Goal: Information Seeking & Learning: Learn about a topic

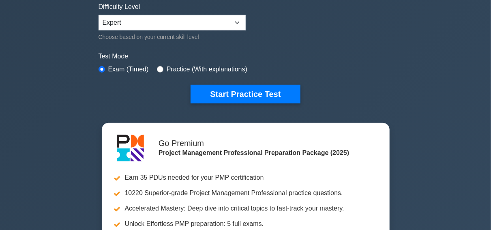
scroll to position [213, 0]
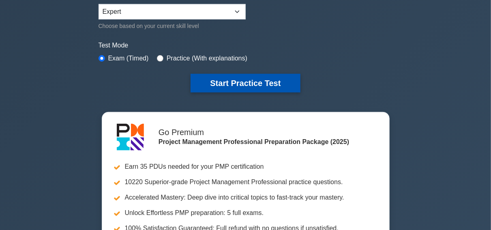
click at [255, 82] on button "Start Practice Test" at bounding box center [244, 83] width 109 height 19
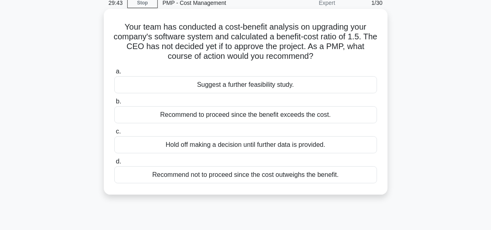
scroll to position [42, 0]
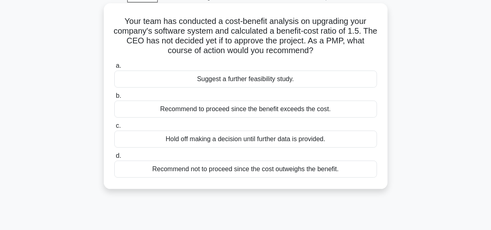
click at [248, 169] on div "Recommend not to proceed since the cost outweighs the benefit." at bounding box center [245, 168] width 263 height 17
click at [114, 158] on input "d. Recommend not to proceed since the cost outweighs the benefit." at bounding box center [114, 155] width 0 height 5
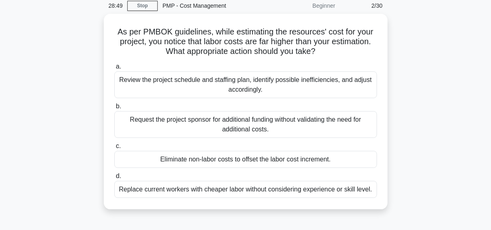
scroll to position [0, 0]
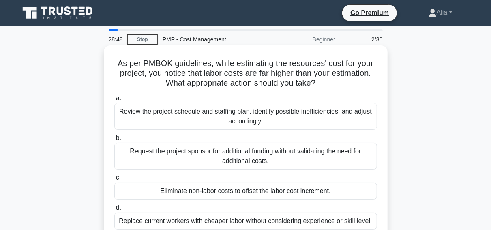
click at [213, 107] on div "Review the project schedule and staffing plan, identify possible inefficiencies…" at bounding box center [245, 116] width 263 height 27
click at [114, 101] on input "a. Review the project schedule and staffing plan, identify possible inefficienc…" at bounding box center [114, 98] width 0 height 5
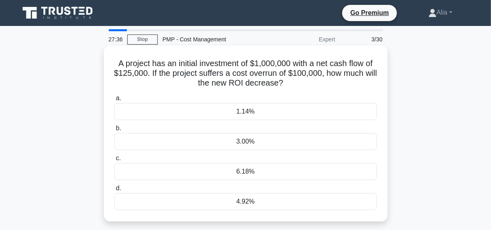
click at [269, 167] on div "6.18%" at bounding box center [245, 171] width 263 height 17
click at [114, 161] on input "c. 6.18%" at bounding box center [114, 158] width 0 height 5
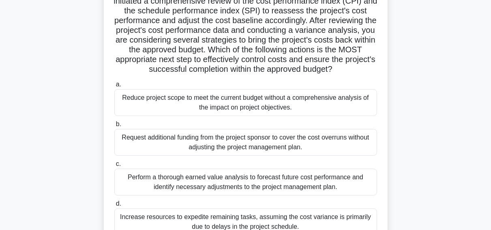
scroll to position [118, 0]
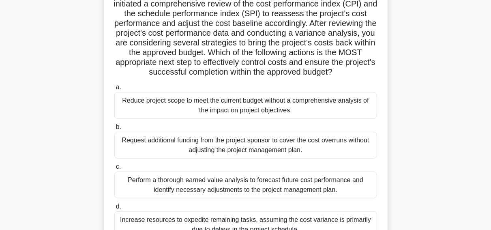
click at [278, 187] on div "Perform a thorough earned value analysis to forecast future cost performance an…" at bounding box center [245, 184] width 263 height 27
click at [114, 169] on input "c. Perform a thorough earned value analysis to forecast future cost performance…" at bounding box center [114, 166] width 0 height 5
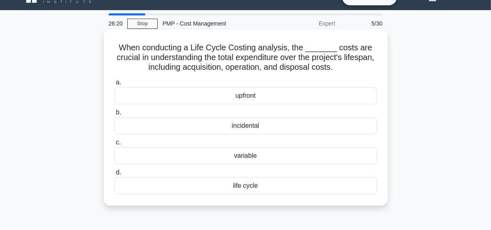
scroll to position [17, 0]
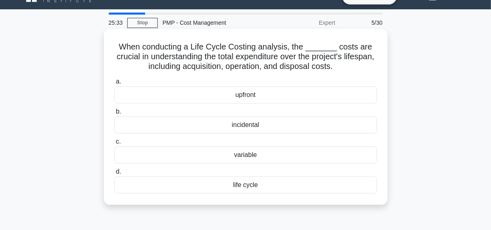
click at [248, 186] on div "life cycle" at bounding box center [245, 184] width 263 height 17
click at [114, 174] on input "d. life cycle" at bounding box center [114, 171] width 0 height 5
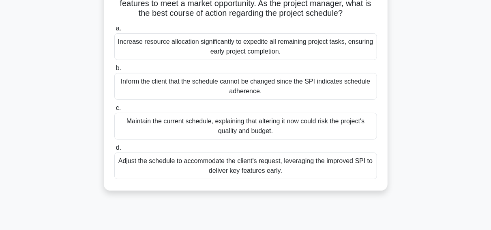
scroll to position [92, 0]
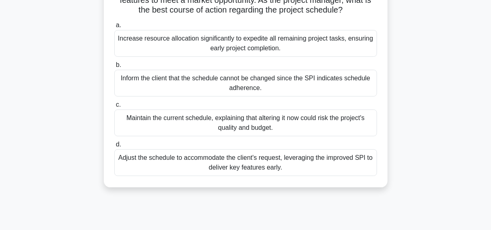
click at [203, 176] on div "a. Increase resource allocation significantly to expedite all remaining project…" at bounding box center [245, 98] width 272 height 159
click at [207, 167] on div "Adjust the schedule to accommodate the client's request, leveraging the improve…" at bounding box center [245, 162] width 263 height 27
click at [114, 147] on input "d. Adjust the schedule to accommodate the client's request, leveraging the impr…" at bounding box center [114, 144] width 0 height 5
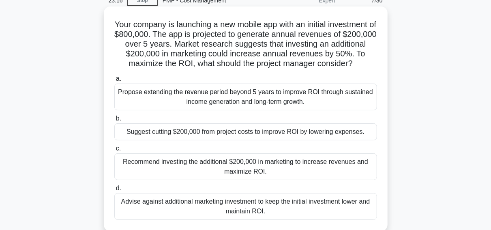
scroll to position [33, 0]
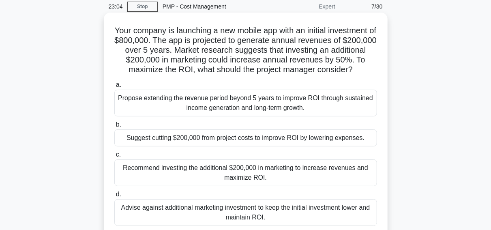
click at [223, 169] on div "Recommend investing the additional $200,000 in marketing to increase revenues a…" at bounding box center [245, 172] width 263 height 27
click at [114, 157] on input "c. Recommend investing the additional $200,000 in marketing to increase revenue…" at bounding box center [114, 154] width 0 height 5
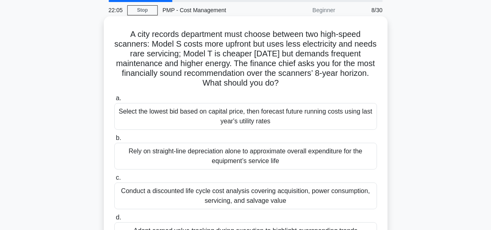
scroll to position [28, 0]
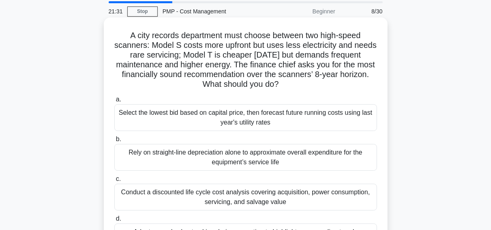
click at [235, 199] on div "Conduct a discounted life cycle cost analysis covering acquisition, power consu…" at bounding box center [245, 197] width 263 height 27
click at [114, 182] on input "c. Conduct a discounted life cycle cost analysis covering acquisition, power co…" at bounding box center [114, 178] width 0 height 5
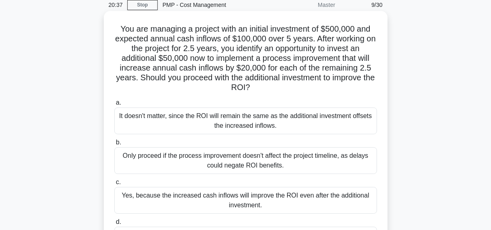
scroll to position [34, 0]
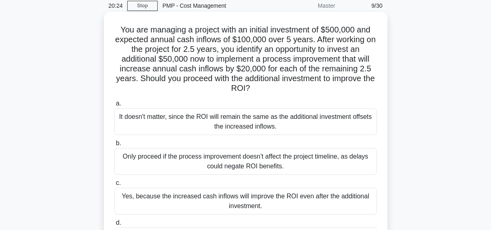
click at [157, 159] on div "Only proceed if the process improvement doesn't affect the project timeline, as…" at bounding box center [245, 161] width 263 height 27
click at [114, 146] on input "b. Only proceed if the process improvement doesn't affect the project timeline,…" at bounding box center [114, 143] width 0 height 5
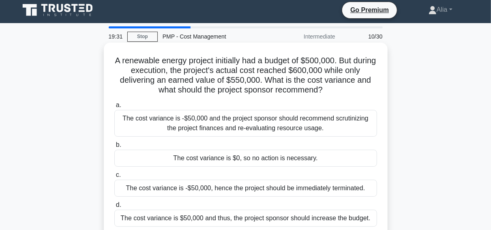
scroll to position [2, 0]
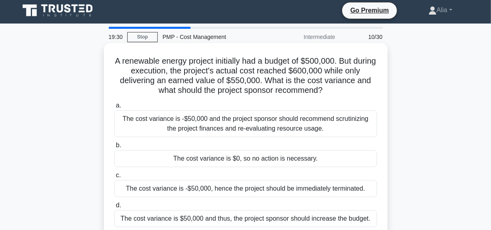
click at [203, 122] on div "The cost variance is -$50,000 and the project sponsor should recommend scrutini…" at bounding box center [245, 123] width 263 height 27
click at [114, 108] on input "a. The cost variance is -$50,000 and the project sponsor should recommend scrut…" at bounding box center [114, 105] width 0 height 5
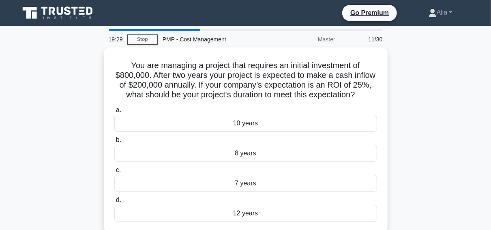
scroll to position [0, 0]
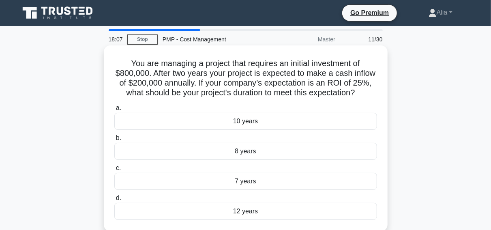
click at [341, 84] on h5 "You are managing a project that requires an initial investment of $800,000. Aft…" at bounding box center [245, 78] width 264 height 40
click at [250, 85] on h5 "You are managing a project that requires an initial investment of $800,000. Aft…" at bounding box center [245, 78] width 264 height 40
click at [236, 68] on h5 "You are managing a project that requires an initial investment of $800,000. Aft…" at bounding box center [245, 78] width 264 height 40
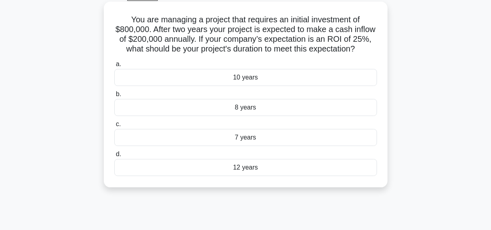
scroll to position [45, 0]
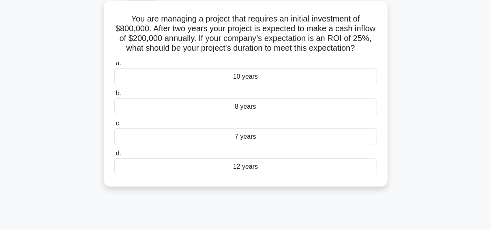
click at [293, 58] on div "a. 10 years b. 8 years c." at bounding box center [245, 117] width 272 height 120
click at [244, 79] on div "10 years" at bounding box center [245, 76] width 263 height 17
click at [114, 66] on input "a. 10 years" at bounding box center [114, 63] width 0 height 5
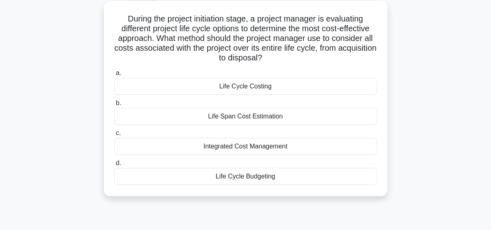
click at [255, 145] on div "Integrated Cost Management" at bounding box center [245, 146] width 263 height 17
click at [114, 136] on input "c. Integrated Cost Management" at bounding box center [114, 132] width 0 height 5
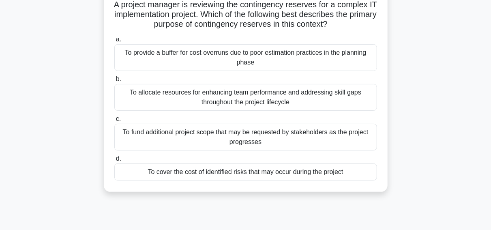
scroll to position [62, 0]
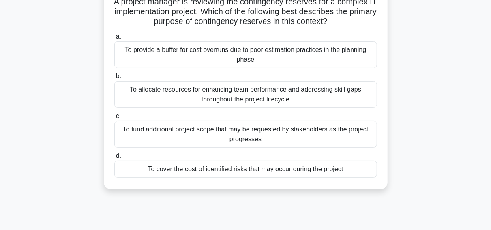
click at [276, 172] on div "To cover the cost of identified risks that may occur during the project" at bounding box center [245, 168] width 263 height 17
click at [114, 158] on input "d. To cover the cost of identified risks that may occur during the project" at bounding box center [114, 155] width 0 height 5
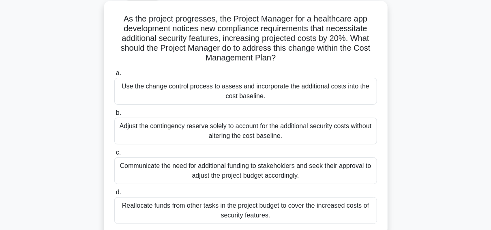
scroll to position [48, 0]
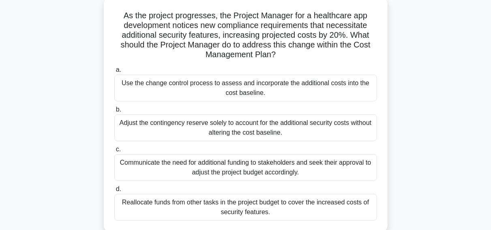
click at [281, 86] on div "Use the change control process to assess and incorporate the additional costs i…" at bounding box center [245, 88] width 263 height 27
click at [114, 73] on input "a. Use the change control process to assess and incorporate the additional cost…" at bounding box center [114, 69] width 0 height 5
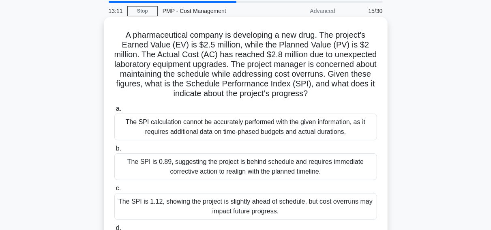
scroll to position [28, 0]
click at [232, 166] on div "The SPI is 0.89, suggesting the project is behind schedule and requires immedia…" at bounding box center [245, 167] width 263 height 27
click at [114, 152] on input "b. The SPI is 0.89, suggesting the project is behind schedule and requires imme…" at bounding box center [114, 148] width 0 height 5
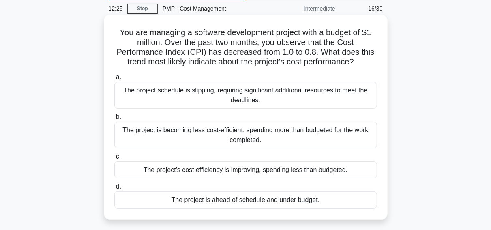
scroll to position [0, 0]
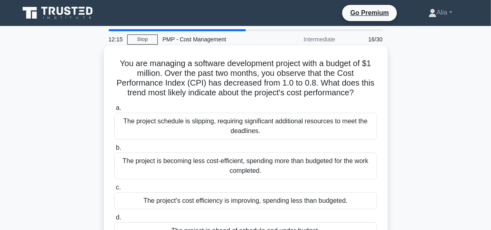
click at [234, 165] on div "The project is becoming less cost-efficient, spending more than budgeted for th…" at bounding box center [245, 165] width 263 height 27
click at [114, 150] on input "b. The project is becoming less cost-efficient, spending more than budgeted for…" at bounding box center [114, 147] width 0 height 5
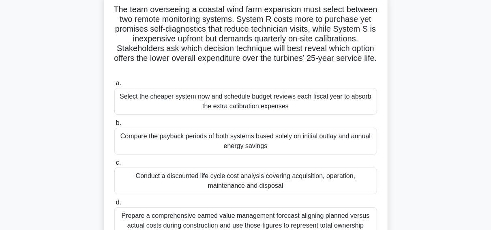
scroll to position [53, 0]
click at [252, 145] on div "Compare the payback periods of both systems based solely on initial outlay and …" at bounding box center [245, 141] width 263 height 27
click at [114, 126] on input "b. Compare the payback periods of both systems based solely on initial outlay a…" at bounding box center [114, 123] width 0 height 5
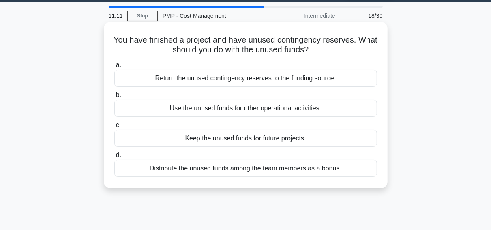
scroll to position [25, 0]
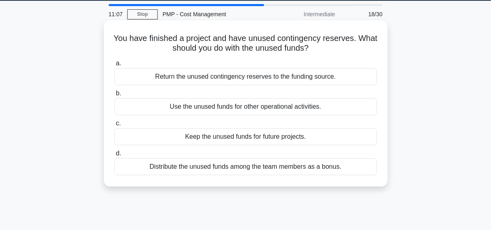
click at [290, 75] on div "Return the unused contingency reserves to the funding source." at bounding box center [245, 76] width 263 height 17
click at [114, 66] on input "a. Return the unused contingency reserves to the funding source." at bounding box center [114, 63] width 0 height 5
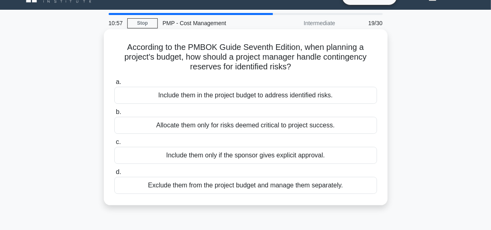
scroll to position [17, 0]
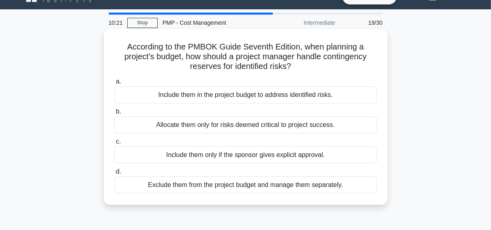
click at [233, 190] on div "Exclude them from the project budget and manage them separately." at bounding box center [245, 184] width 263 height 17
click at [114, 174] on input "d. Exclude them from the project budget and manage them separately." at bounding box center [114, 171] width 0 height 5
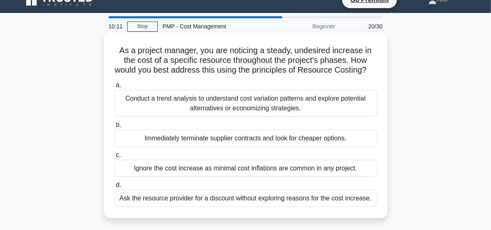
scroll to position [14, 0]
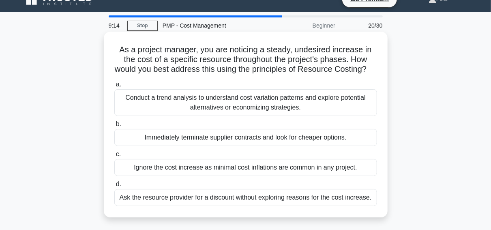
click at [246, 99] on div "Conduct a trend analysis to understand cost variation patterns and explore pote…" at bounding box center [245, 102] width 263 height 27
click at [114, 87] on input "a. Conduct a trend analysis to understand cost variation patterns and explore p…" at bounding box center [114, 84] width 0 height 5
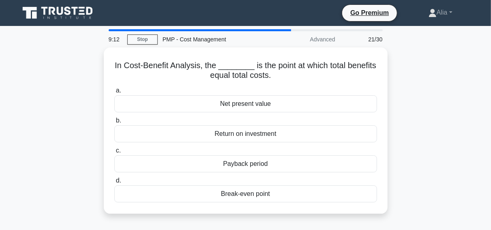
scroll to position [0, 0]
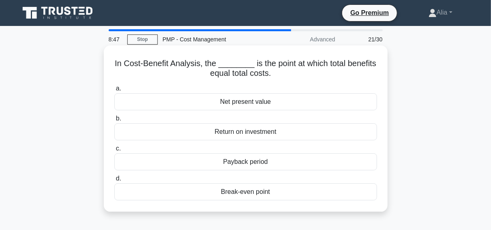
drag, startPoint x: 120, startPoint y: 62, endPoint x: 282, endPoint y: 199, distance: 212.0
click at [282, 199] on div "In Cost-Benefit Analysis, the ________ is the point at which total benefits equ…" at bounding box center [245, 129] width 277 height 160
copy div "a. Net present value b. Return on investment c. Payback period d. Break-even po…"
click at [253, 196] on div "Break-even point" at bounding box center [245, 191] width 263 height 17
click at [114, 181] on input "d. Break-even point" at bounding box center [114, 178] width 0 height 5
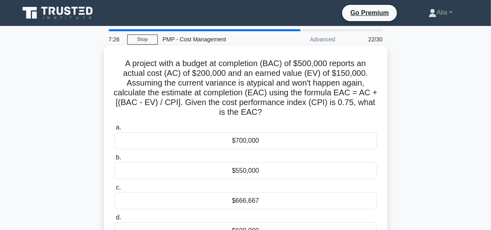
click at [297, 100] on h5 "A project with a budget at completion (BAC) of $500,000 reports an actual cost …" at bounding box center [245, 87] width 264 height 59
click at [238, 135] on div "$700,000" at bounding box center [245, 140] width 263 height 17
click at [114, 130] on input "a. $700,000" at bounding box center [114, 127] width 0 height 5
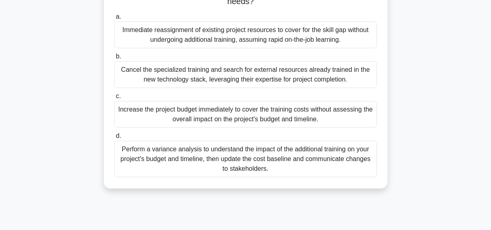
scroll to position [157, 0]
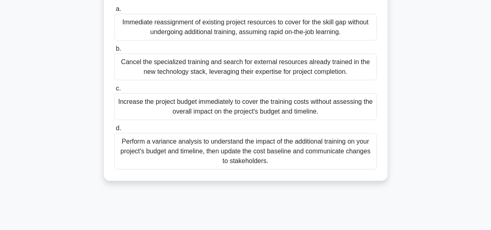
click at [257, 149] on div "Perform a variance analysis to understand the impact of the additional training…" at bounding box center [245, 151] width 263 height 36
click at [114, 131] on input "d. Perform a variance analysis to understand the impact of the additional train…" at bounding box center [114, 128] width 0 height 5
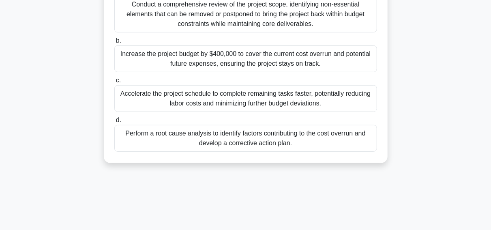
scroll to position [143, 0]
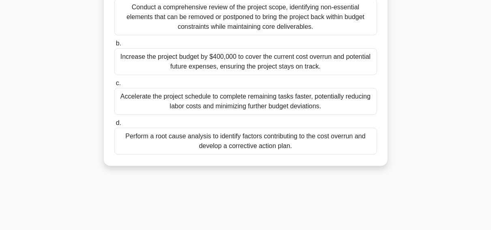
click at [261, 148] on div "Perform a root cause analysis to identify factors contributing to the cost over…" at bounding box center [245, 141] width 263 height 27
click at [114, 126] on input "d. Perform a root cause analysis to identify factors contributing to the cost o…" at bounding box center [114, 122] width 0 height 5
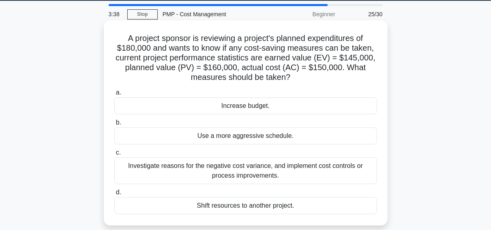
scroll to position [28, 0]
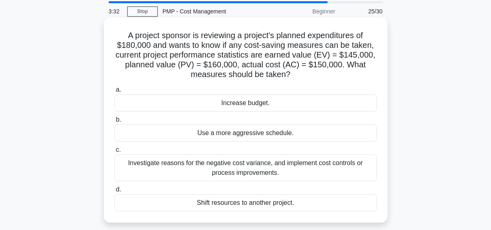
click at [271, 173] on div "Investigate reasons for the negative cost variance, and implement cost controls…" at bounding box center [245, 167] width 263 height 27
click at [114, 152] on input "c. Investigate reasons for the negative cost variance, and implement cost contr…" at bounding box center [114, 149] width 0 height 5
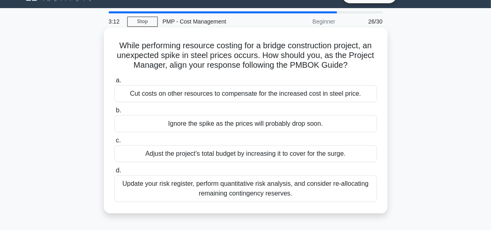
scroll to position [17, 0]
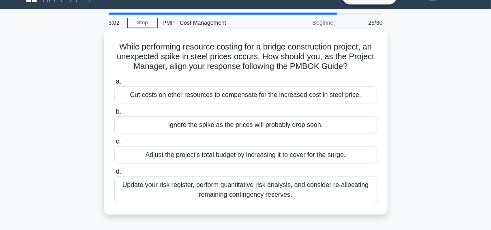
click at [262, 190] on div "Update your risk register, perform quantitative risk analysis, and consider re-…" at bounding box center [245, 189] width 263 height 27
click at [114, 174] on input "d. Update your risk register, perform quantitative risk analysis, and consider …" at bounding box center [114, 171] width 0 height 5
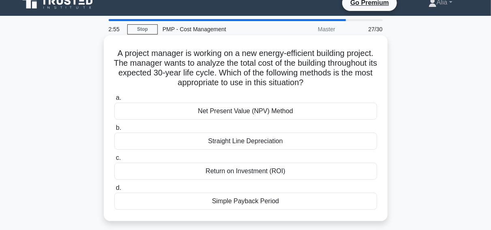
scroll to position [11, 0]
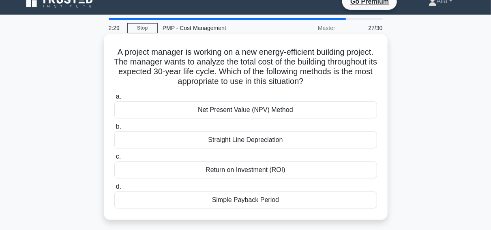
click at [240, 107] on div "Net Present Value (NPV) Method" at bounding box center [245, 109] width 263 height 17
click at [114, 99] on input "a. Net Present Value (NPV) Method" at bounding box center [114, 96] width 0 height 5
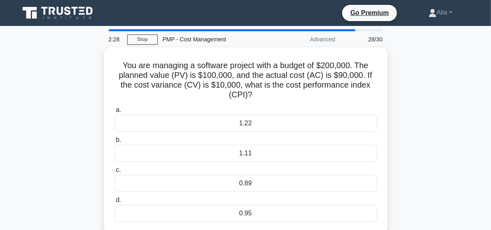
scroll to position [0, 0]
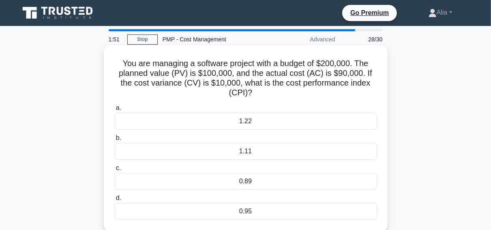
click at [231, 121] on div "1.22" at bounding box center [245, 121] width 263 height 17
click at [114, 111] on input "a. 1.22" at bounding box center [114, 107] width 0 height 5
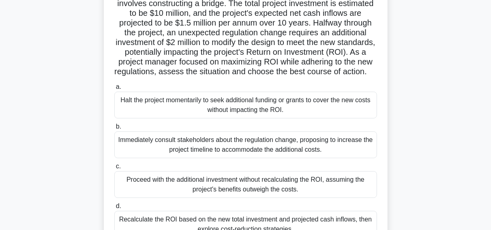
scroll to position [70, 0]
click at [214, 144] on div "Immediately consult stakeholders about the regulation change, proposing to incr…" at bounding box center [245, 144] width 263 height 27
click at [114, 129] on input "b. Immediately consult stakeholders about the regulation change, proposing to i…" at bounding box center [114, 126] width 0 height 5
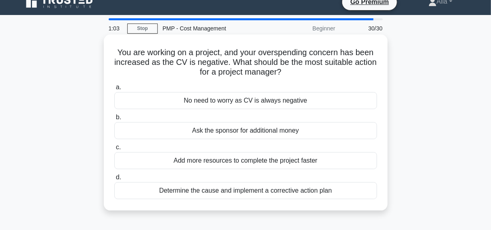
scroll to position [11, 0]
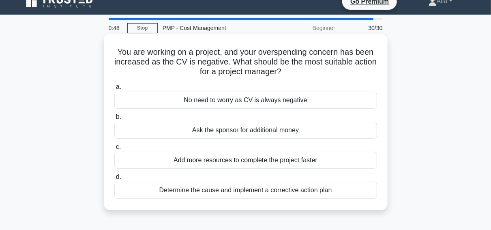
click at [258, 190] on div "Determine the cause and implement a corrective action plan" at bounding box center [245, 190] width 263 height 17
click at [114, 180] on input "d. Determine the cause and implement a corrective action plan" at bounding box center [114, 176] width 0 height 5
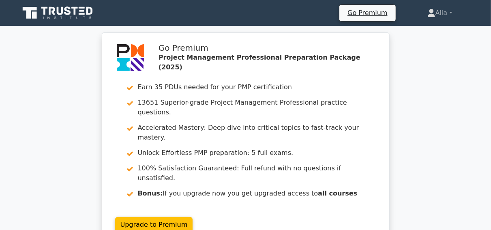
click at [48, 11] on icon at bounding box center [58, 12] width 78 height 15
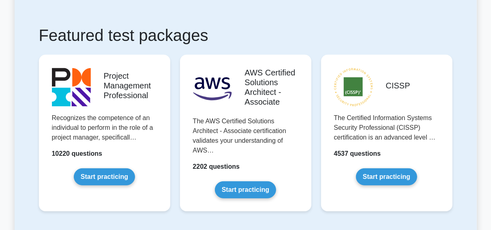
scroll to position [154, 0]
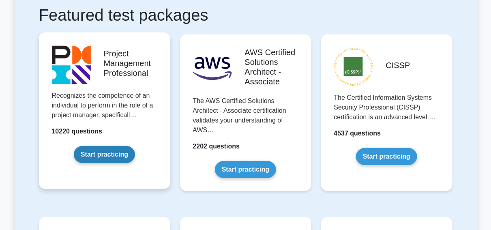
click at [107, 154] on link "Start practicing" at bounding box center [104, 154] width 61 height 17
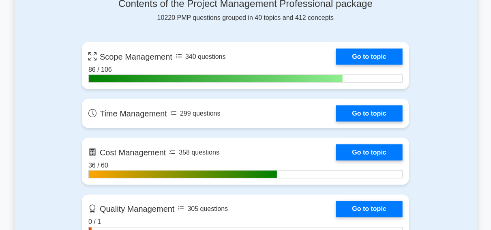
scroll to position [547, 0]
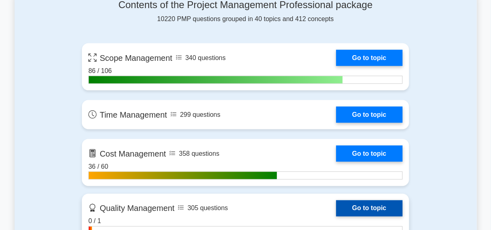
click at [336, 216] on link "Go to topic" at bounding box center [369, 208] width 66 height 16
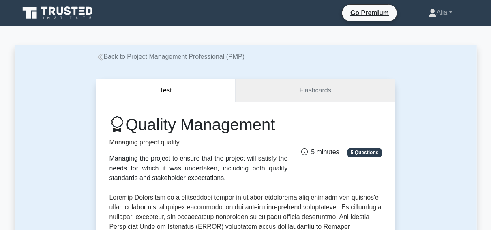
click at [329, 94] on link "Flashcards" at bounding box center [314, 90] width 159 height 23
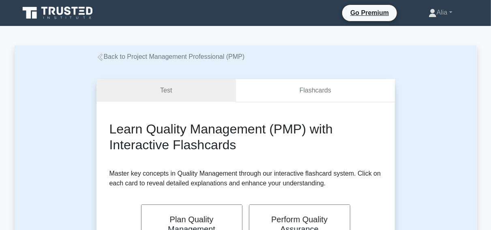
drag, startPoint x: 308, startPoint y: 56, endPoint x: 284, endPoint y: 102, distance: 51.8
click at [284, 102] on link "Flashcards" at bounding box center [314, 90] width 159 height 23
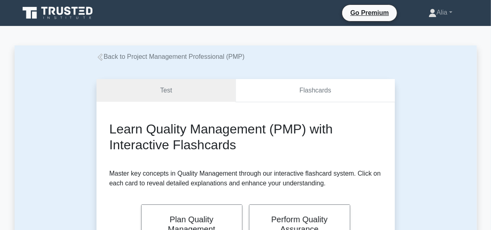
click at [284, 99] on link "Flashcards" at bounding box center [314, 90] width 159 height 23
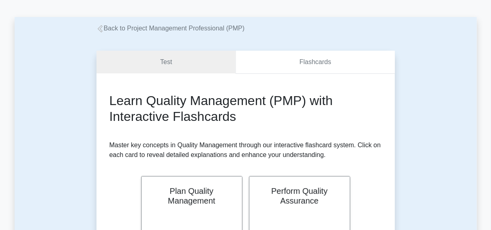
scroll to position [103, 0]
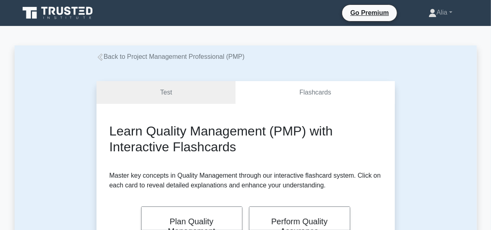
click at [22, 16] on icon at bounding box center [58, 12] width 78 height 15
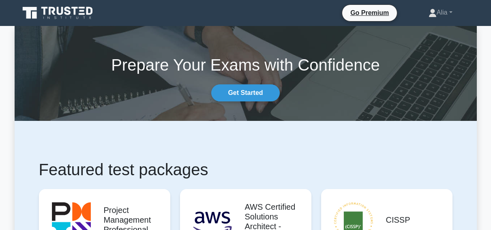
scroll to position [182, 0]
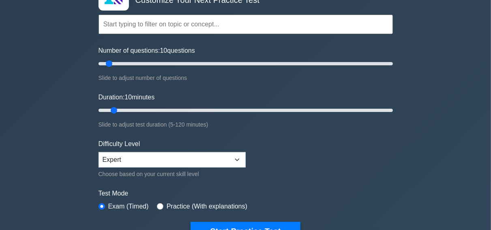
scroll to position [67, 0]
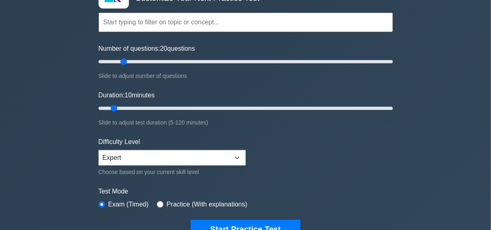
drag, startPoint x: 109, startPoint y: 60, endPoint x: 123, endPoint y: 60, distance: 14.2
type input "20"
click at [123, 60] on input "Number of questions: 20 questions" at bounding box center [245, 62] width 294 height 10
drag, startPoint x: 114, startPoint y: 106, endPoint x: 135, endPoint y: 107, distance: 21.1
type input "20"
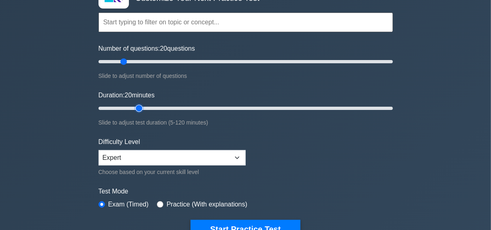
click at [135, 107] on input "Duration: 20 minutes" at bounding box center [245, 108] width 294 height 10
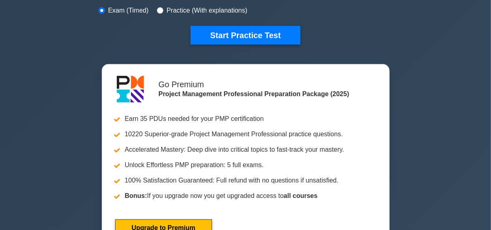
scroll to position [0, 0]
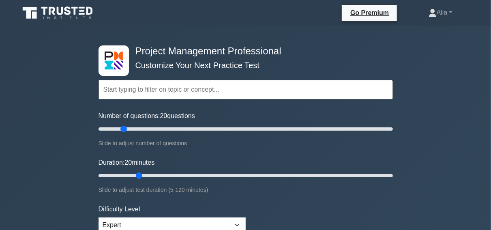
click at [159, 90] on input "text" at bounding box center [245, 89] width 294 height 19
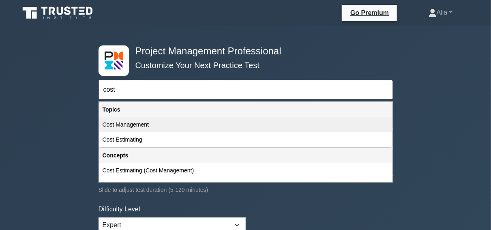
click at [132, 125] on div "Cost Management" at bounding box center [245, 124] width 293 height 15
type input "Cost Management"
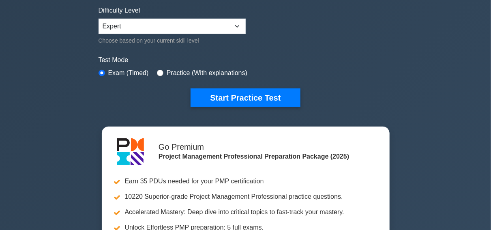
scroll to position [205, 0]
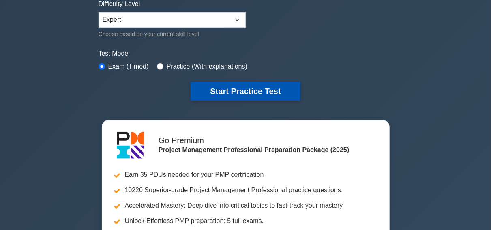
click at [266, 88] on button "Start Practice Test" at bounding box center [244, 91] width 109 height 19
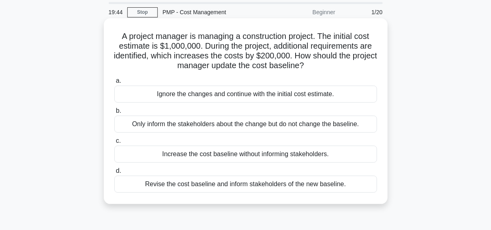
scroll to position [28, 0]
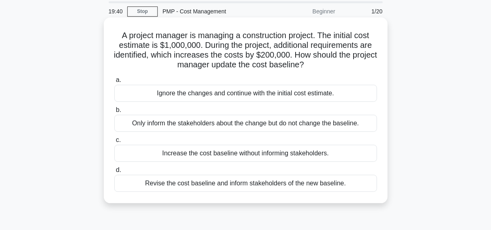
click at [207, 185] on div "Revise the cost baseline and inform stakeholders of the new baseline." at bounding box center [245, 183] width 263 height 17
click at [114, 173] on input "d. Revise the cost baseline and inform stakeholders of the new baseline." at bounding box center [114, 169] width 0 height 5
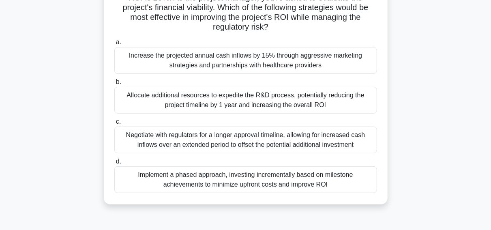
scroll to position [115, 0]
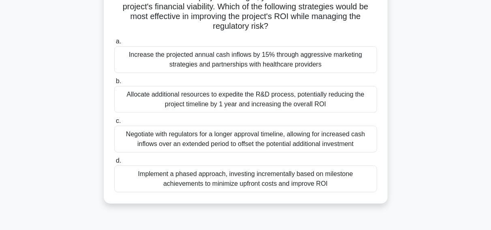
click at [248, 137] on div "Negotiate with regulators for a longer approval timeline, allowing for increase…" at bounding box center [245, 139] width 263 height 27
click at [114, 124] on input "c. Negotiate with regulators for a longer approval timeline, allowing for incre…" at bounding box center [114, 120] width 0 height 5
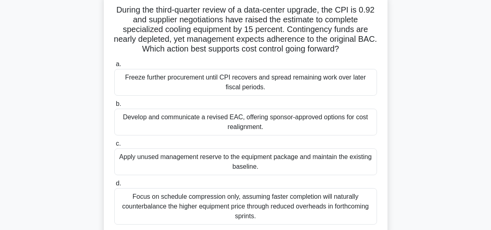
scroll to position [56, 0]
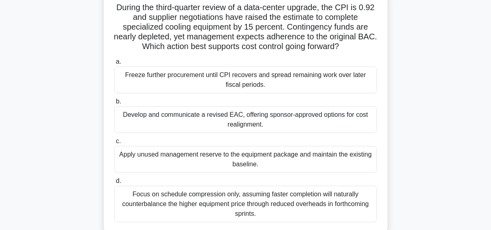
click at [219, 200] on div "Focus on schedule compression only, assuming faster completion will naturally c…" at bounding box center [245, 204] width 263 height 36
click at [114, 184] on input "d. Focus on schedule compression only, assuming faster completion will naturall…" at bounding box center [114, 180] width 0 height 5
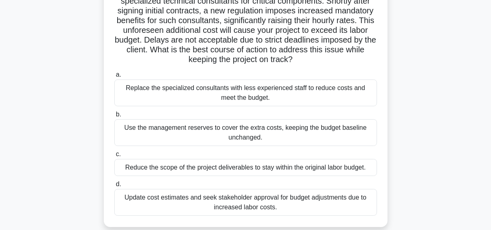
scroll to position [76, 0]
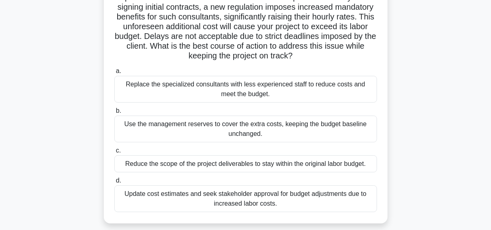
click at [232, 126] on div "Use the management reserves to cover the extra costs, keeping the budget baseli…" at bounding box center [245, 128] width 263 height 27
click at [114, 113] on input "b. Use the management reserves to cover the extra costs, keeping the budget bas…" at bounding box center [114, 110] width 0 height 5
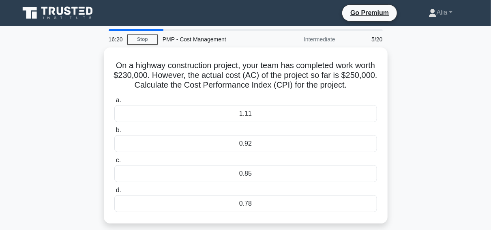
scroll to position [0, 0]
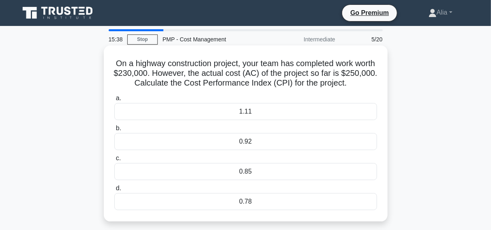
click at [242, 146] on div "0.92" at bounding box center [245, 141] width 263 height 17
click at [114, 131] on input "b. 0.92" at bounding box center [114, 128] width 0 height 5
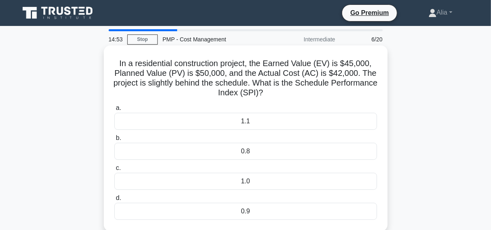
click at [247, 213] on div "0.9" at bounding box center [245, 211] width 263 height 17
click at [114, 201] on input "d. 0.9" at bounding box center [114, 197] width 0 height 5
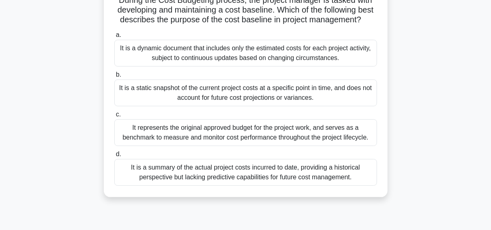
scroll to position [64, 0]
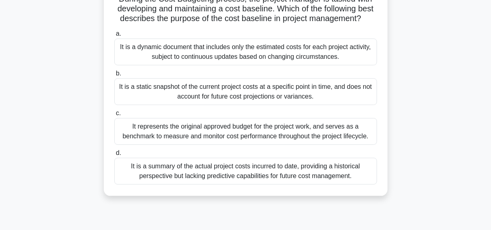
click at [236, 136] on div "It represents the original approved budget for the project work, and serves as …" at bounding box center [245, 131] width 263 height 27
click at [114, 116] on input "c. It represents the original approved budget for the project work, and serves …" at bounding box center [114, 113] width 0 height 5
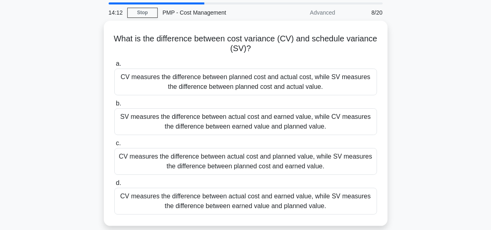
scroll to position [28, 0]
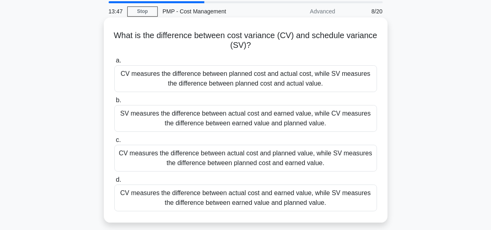
click at [283, 201] on div "CV measures the difference between actual cost and earned value, while SV measu…" at bounding box center [245, 197] width 263 height 27
click at [114, 182] on input "d. CV measures the difference between actual cost and earned value, while SV me…" at bounding box center [114, 179] width 0 height 5
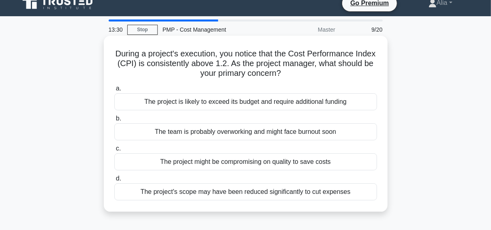
scroll to position [11, 0]
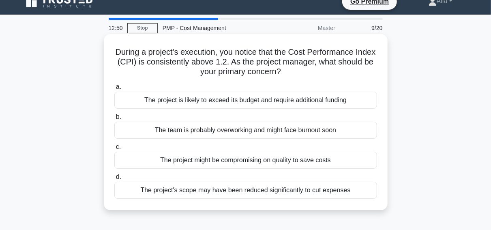
click at [210, 157] on div "The project might be compromising on quality to save costs" at bounding box center [245, 160] width 263 height 17
click at [114, 150] on input "c. The project might be compromising on quality to save costs" at bounding box center [114, 146] width 0 height 5
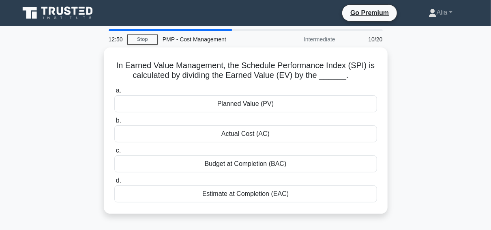
scroll to position [0, 0]
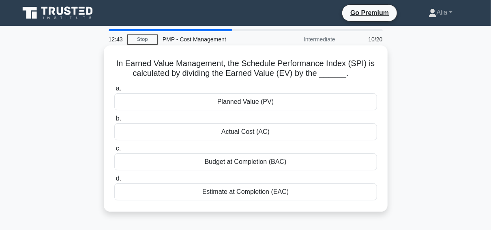
click at [249, 102] on div "Planned Value (PV)" at bounding box center [245, 101] width 263 height 17
click at [114, 91] on input "a. Planned Value (PV)" at bounding box center [114, 88] width 0 height 5
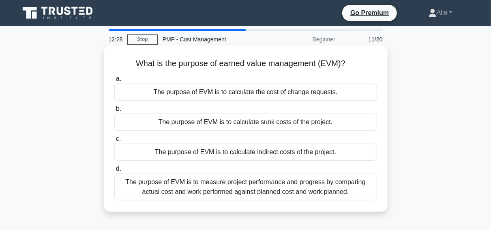
click at [228, 191] on div "The purpose of EVM is to measure project performance and progress by comparing …" at bounding box center [245, 186] width 263 height 27
click at [114, 171] on input "d. The purpose of EVM is to measure project performance and progress by compari…" at bounding box center [114, 168] width 0 height 5
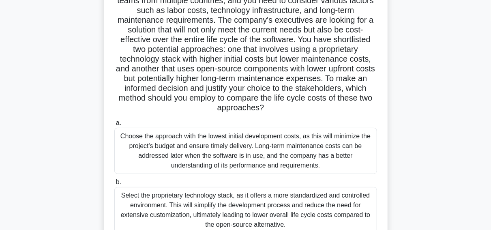
scroll to position [84, 0]
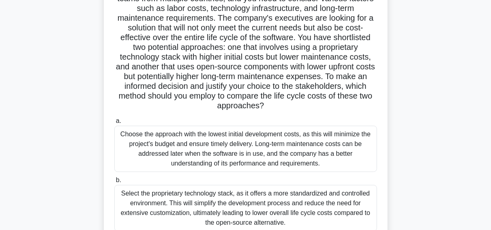
click at [363, 197] on div "Select the proprietary technology stack, as it offers a more standardized and c…" at bounding box center [245, 208] width 263 height 46
click at [114, 183] on input "b. Select the proprietary technology stack, as it offers a more standardized an…" at bounding box center [114, 180] width 0 height 5
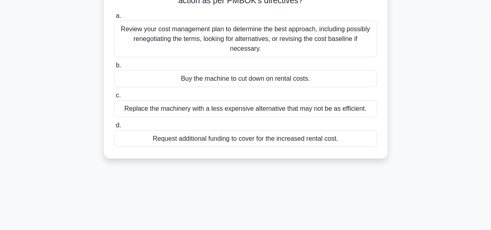
click at [363, 197] on div "11:59 Stop PMP - Cost Management Beginner 12/20 You are managing an engineering…" at bounding box center [246, 147] width 462 height 405
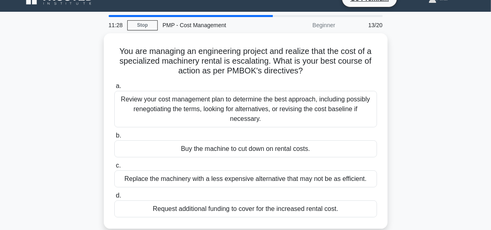
scroll to position [14, 0]
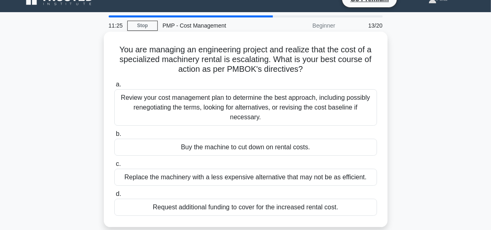
click at [233, 102] on div "Review your cost management plan to determine the best approach, including poss…" at bounding box center [245, 107] width 263 height 36
click at [114, 87] on input "a. Review your cost management plan to determine the best approach, including p…" at bounding box center [114, 84] width 0 height 5
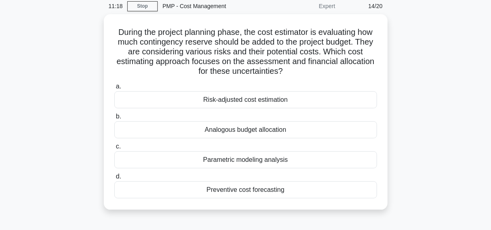
scroll to position [34, 0]
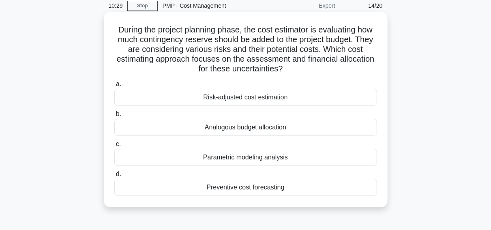
click at [242, 185] on div "Preventive cost forecasting" at bounding box center [245, 187] width 263 height 17
click at [114, 177] on input "d. Preventive cost forecasting" at bounding box center [114, 173] width 0 height 5
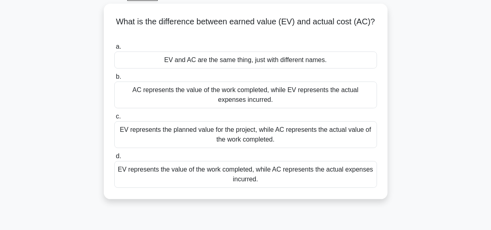
scroll to position [45, 0]
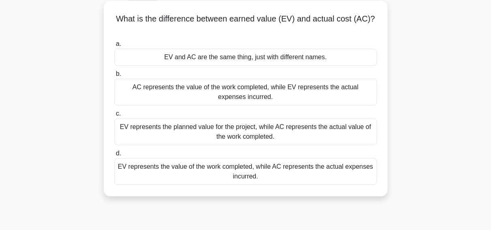
click at [254, 126] on div "EV represents the planned value for the project, while AC represents the actual…" at bounding box center [245, 131] width 263 height 27
click at [114, 116] on input "c. EV represents the planned value for the project, while AC represents the act…" at bounding box center [114, 113] width 0 height 5
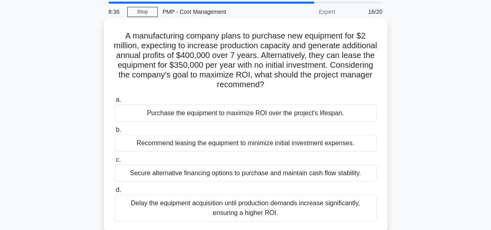
scroll to position [34, 0]
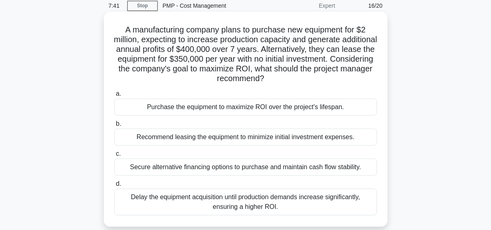
click at [181, 139] on div "Recommend leasing the equipment to minimize initial investment expenses." at bounding box center [245, 136] width 263 height 17
click at [114, 126] on input "b. Recommend leasing the equipment to minimize initial investment expenses." at bounding box center [114, 123] width 0 height 5
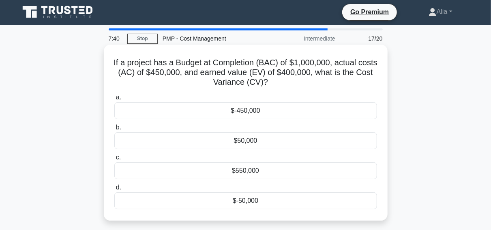
scroll to position [0, 0]
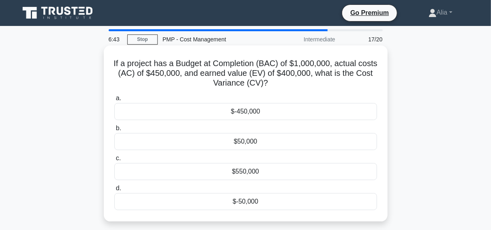
click at [252, 203] on div "$-50,000" at bounding box center [245, 201] width 263 height 17
click at [114, 191] on input "d. $-50,000" at bounding box center [114, 188] width 0 height 5
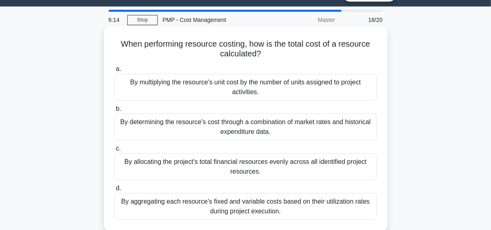
scroll to position [17, 0]
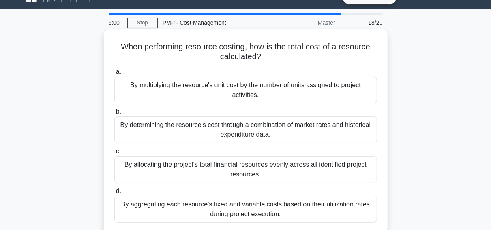
click at [262, 96] on div "By multiplying the resource's unit cost by the number of units assigned to proj…" at bounding box center [245, 90] width 263 height 27
click at [114, 75] on input "a. By multiplying the resource's unit cost by the number of units assigned to p…" at bounding box center [114, 71] width 0 height 5
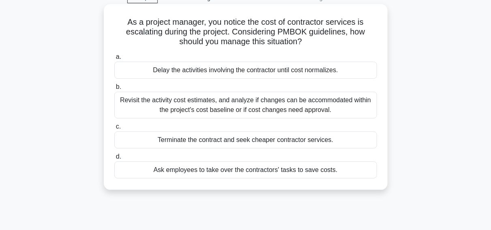
scroll to position [42, 0]
click at [325, 108] on div "Revisit the activity cost estimates, and analyze if changes can be accommodated…" at bounding box center [245, 104] width 263 height 27
click at [114, 89] on input "b. Revisit the activity cost estimates, and analyze if changes can be accommoda…" at bounding box center [114, 85] width 0 height 5
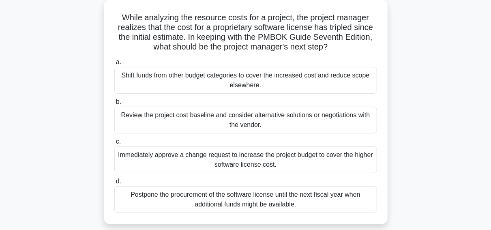
scroll to position [50, 0]
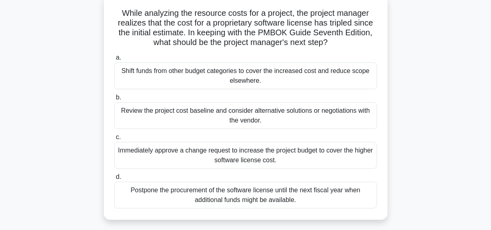
click at [209, 109] on div "Review the project cost baseline and consider alternative solutions or negotiat…" at bounding box center [245, 115] width 263 height 27
click at [114, 100] on input "b. Review the project cost baseline and consider alternative solutions or negot…" at bounding box center [114, 97] width 0 height 5
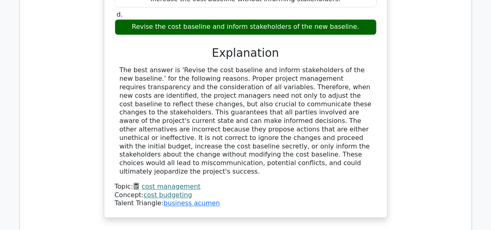
scroll to position [930, 0]
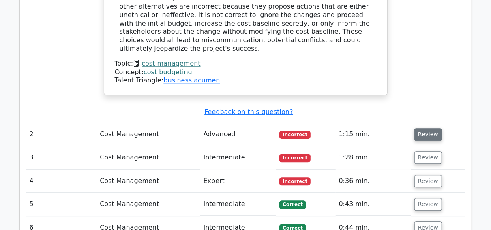
click at [425, 128] on button "Review" at bounding box center [428, 134] width 28 height 13
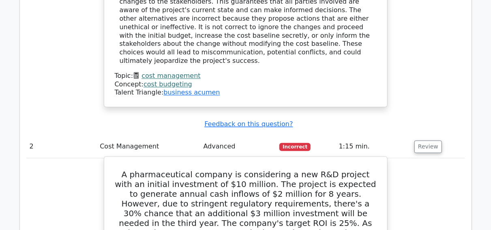
scroll to position [916, 0]
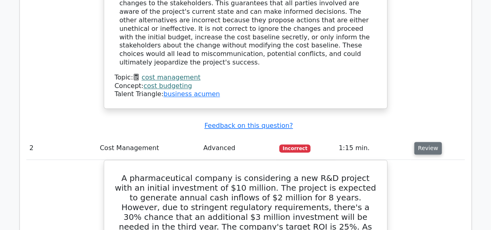
click at [417, 142] on button "Review" at bounding box center [428, 148] width 28 height 13
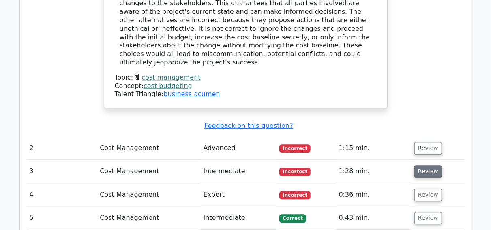
click at [424, 165] on button "Review" at bounding box center [428, 171] width 28 height 13
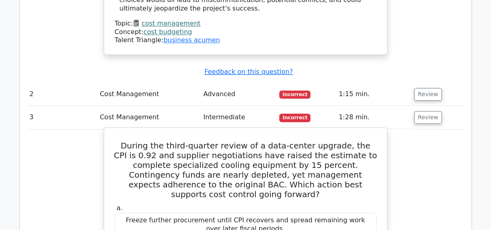
scroll to position [969, 0]
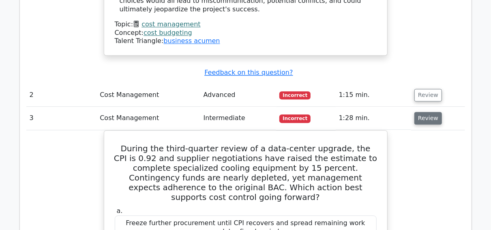
click at [422, 112] on button "Review" at bounding box center [428, 118] width 28 height 13
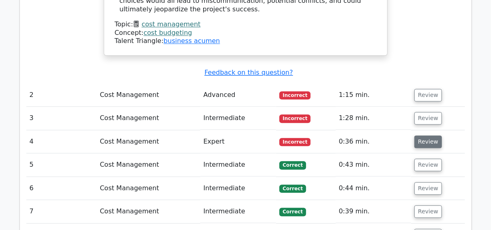
click at [430, 135] on button "Review" at bounding box center [428, 141] width 28 height 13
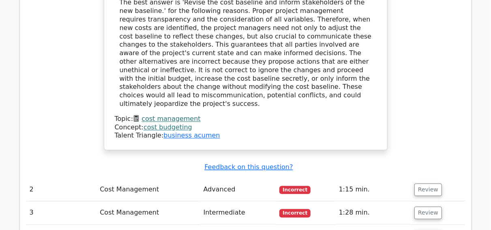
scroll to position [862, 0]
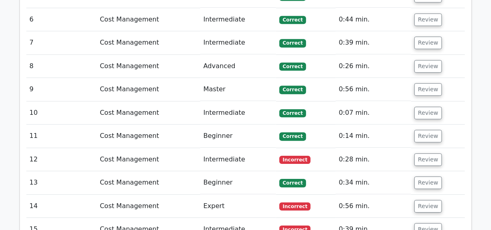
scroll to position [1180, 0]
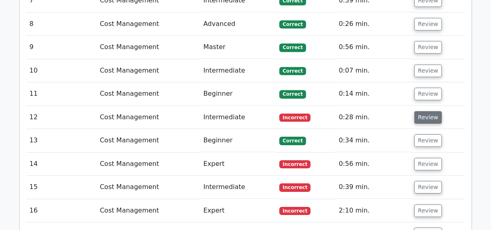
click at [430, 111] on button "Review" at bounding box center [428, 117] width 28 height 13
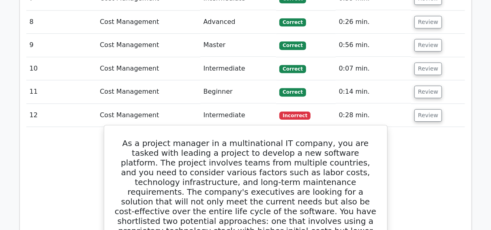
scroll to position [1163, 0]
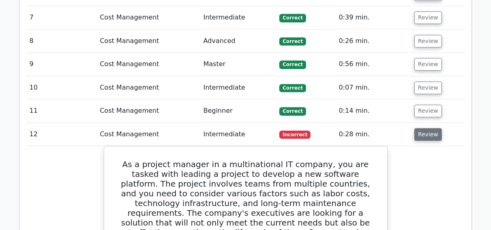
click at [428, 128] on button "Review" at bounding box center [428, 134] width 28 height 13
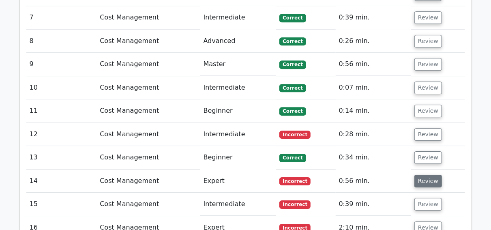
click at [423, 175] on button "Review" at bounding box center [428, 181] width 28 height 13
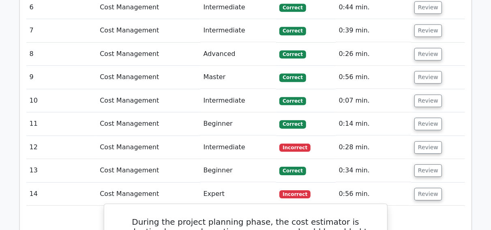
scroll to position [1140, 0]
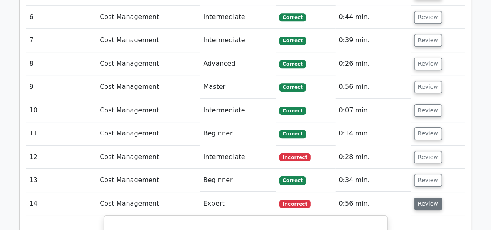
click at [425, 197] on button "Review" at bounding box center [428, 203] width 28 height 13
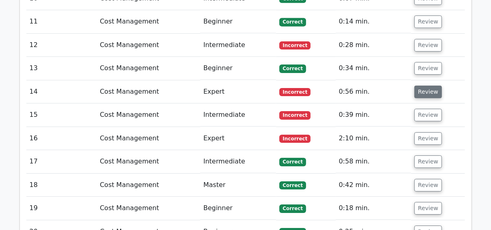
scroll to position [1287, 0]
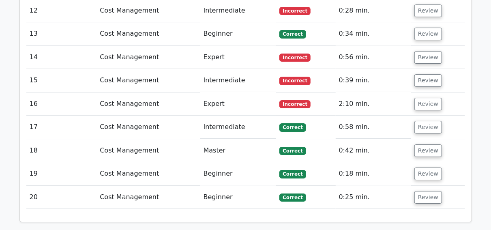
click at [424, 69] on td "Review" at bounding box center [437, 80] width 53 height 23
click at [425, 74] on button "Review" at bounding box center [428, 80] width 28 height 13
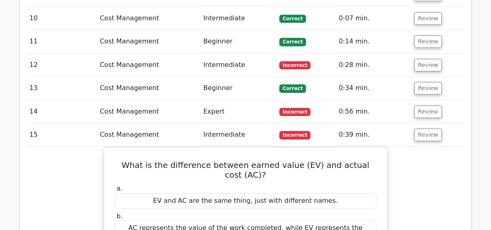
scroll to position [1239, 0]
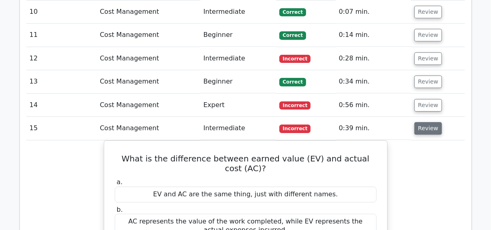
click at [428, 122] on button "Review" at bounding box center [428, 128] width 28 height 13
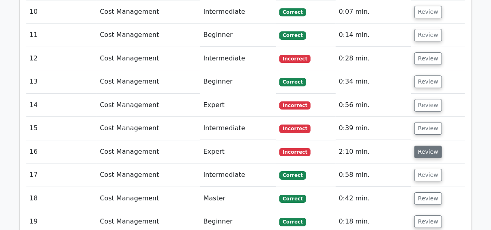
click at [428, 145] on button "Review" at bounding box center [428, 151] width 28 height 13
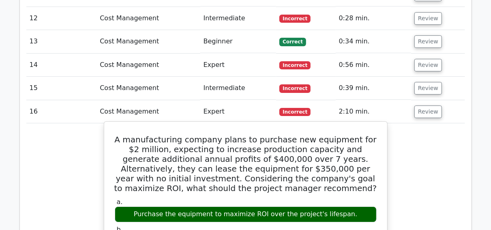
scroll to position [1278, 0]
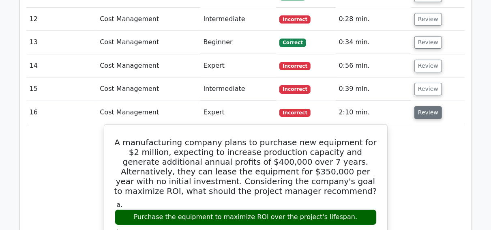
click at [417, 106] on button "Review" at bounding box center [428, 112] width 28 height 13
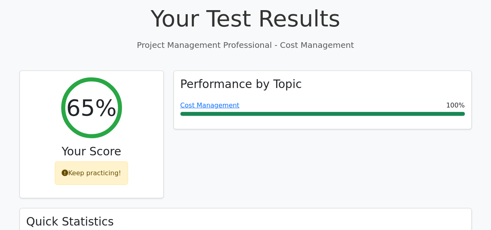
scroll to position [0, 0]
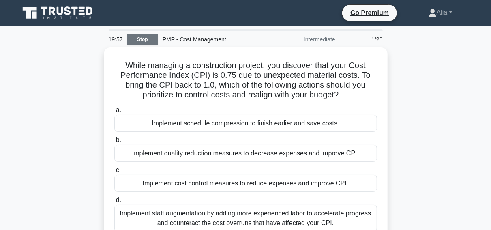
click at [143, 40] on link "Stop" at bounding box center [142, 39] width 30 height 10
click at [40, 12] on icon at bounding box center [58, 12] width 78 height 15
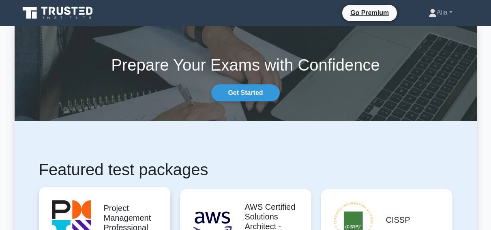
scroll to position [118, 0]
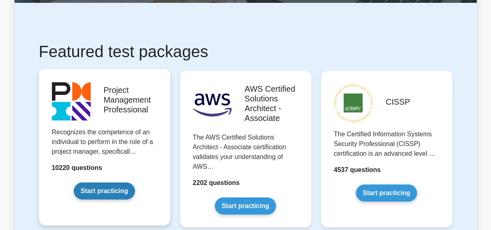
click at [103, 191] on link "Start practicing" at bounding box center [104, 190] width 61 height 17
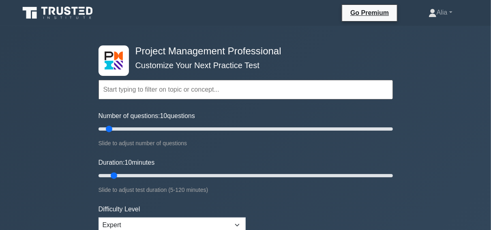
click at [180, 86] on input "text" at bounding box center [245, 89] width 294 height 19
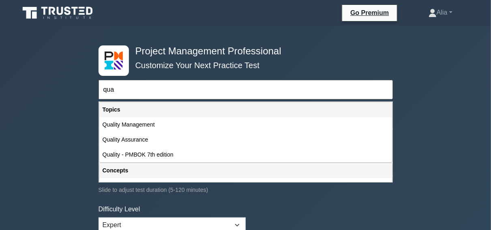
type input "qua"
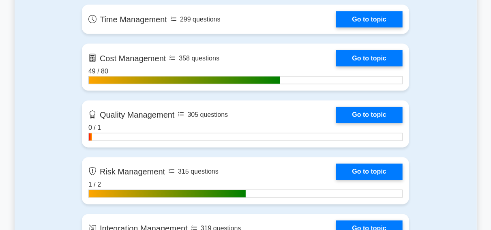
scroll to position [623, 0]
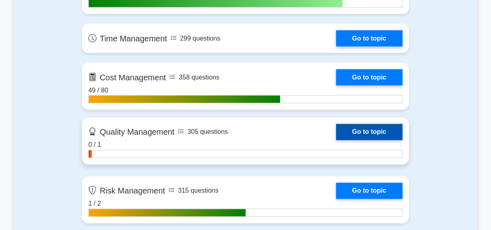
click at [336, 132] on link "Go to topic" at bounding box center [369, 132] width 66 height 16
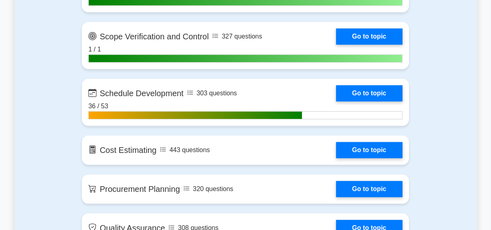
scroll to position [1103, 0]
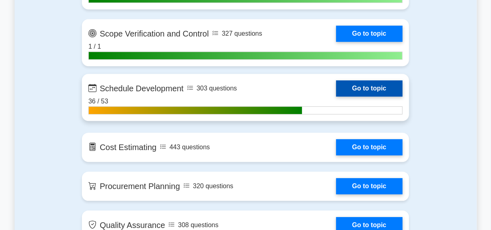
click at [336, 96] on link "Go to topic" at bounding box center [369, 88] width 66 height 16
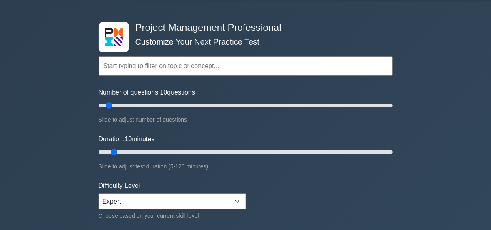
scroll to position [21, 0]
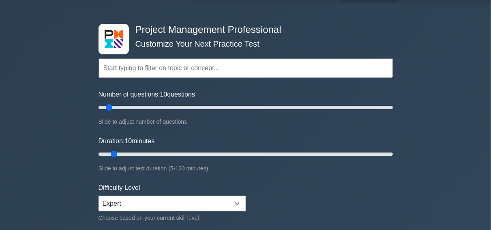
click at [201, 68] on input "text" at bounding box center [245, 67] width 294 height 19
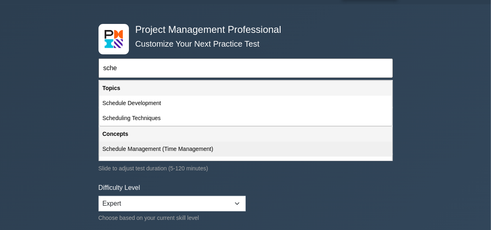
click at [141, 146] on div "Schedule Management (Time Management)" at bounding box center [245, 148] width 293 height 15
type input "Schedule Management (Time Management)"
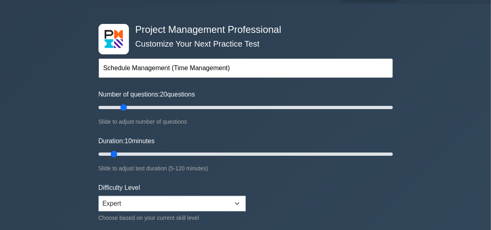
drag, startPoint x: 107, startPoint y: 108, endPoint x: 121, endPoint y: 108, distance: 13.4
type input "20"
click at [121, 108] on input "Number of questions: 20 questions" at bounding box center [245, 108] width 294 height 10
drag, startPoint x: 115, startPoint y: 152, endPoint x: 135, endPoint y: 152, distance: 19.5
type input "20"
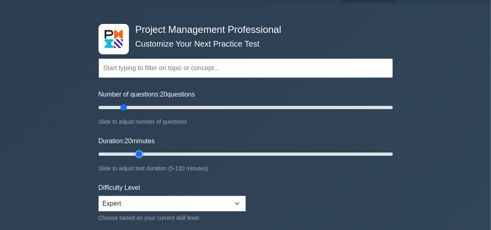
click at [135, 152] on input "Duration: 20 minutes" at bounding box center [245, 154] width 294 height 10
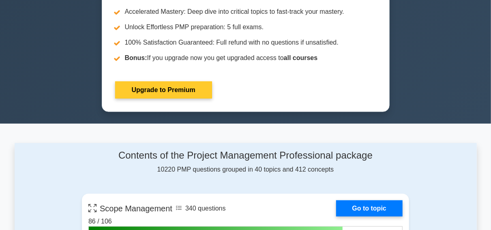
scroll to position [434, 0]
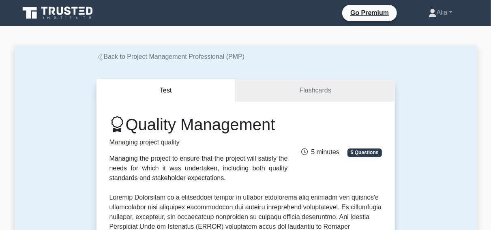
drag, startPoint x: 131, startPoint y: 81, endPoint x: 72, endPoint y: 90, distance: 59.8
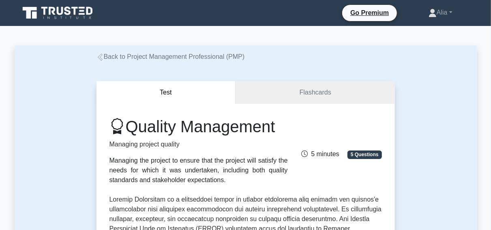
click at [110, 81] on button "Test" at bounding box center [165, 92] width 139 height 23
